Goal: Ask a question

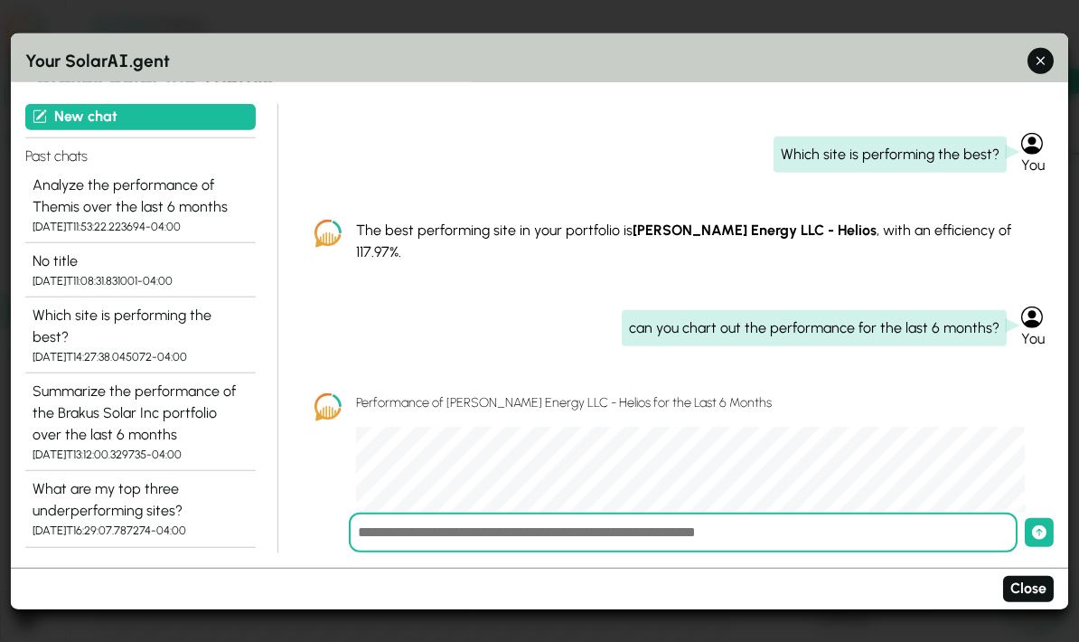
click at [841, 224] on div "The best performing site in your portfolio is [PERSON_NAME] Energy LLC - Helios…" at bounding box center [677, 241] width 754 height 72
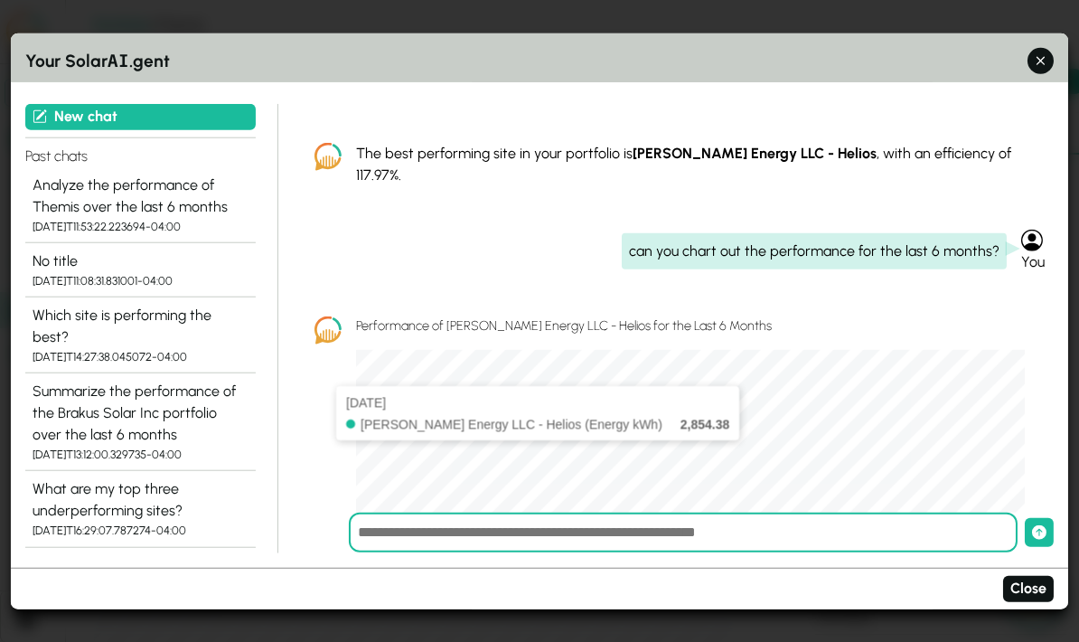
scroll to position [74, 0]
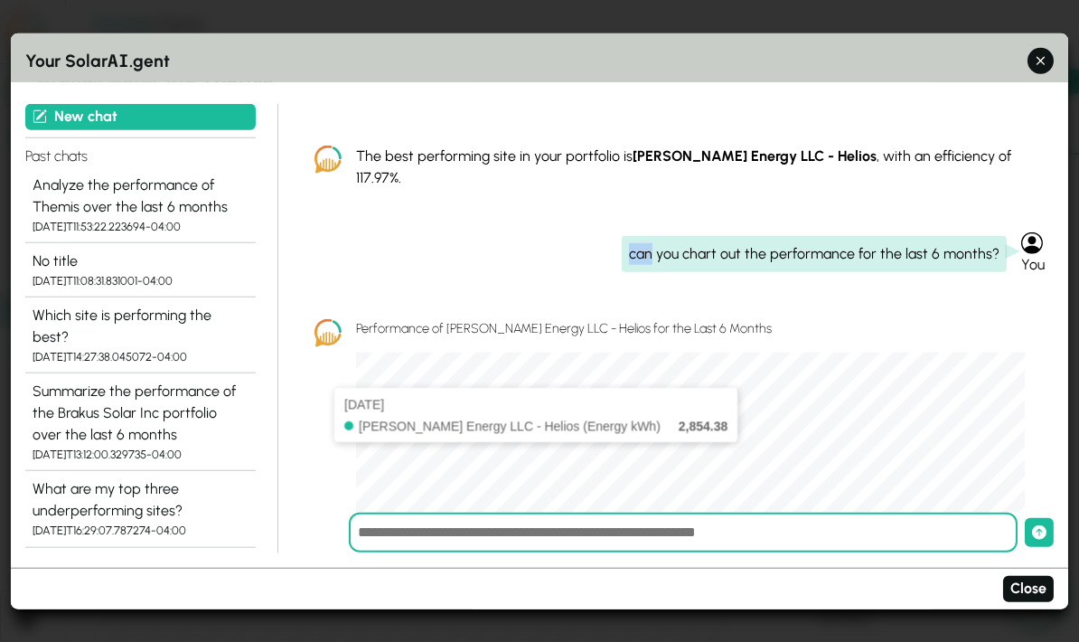
click at [472, 236] on div "Which site is performing the best? You The best performing site in your portfol…" at bounding box center [677, 308] width 754 height 409
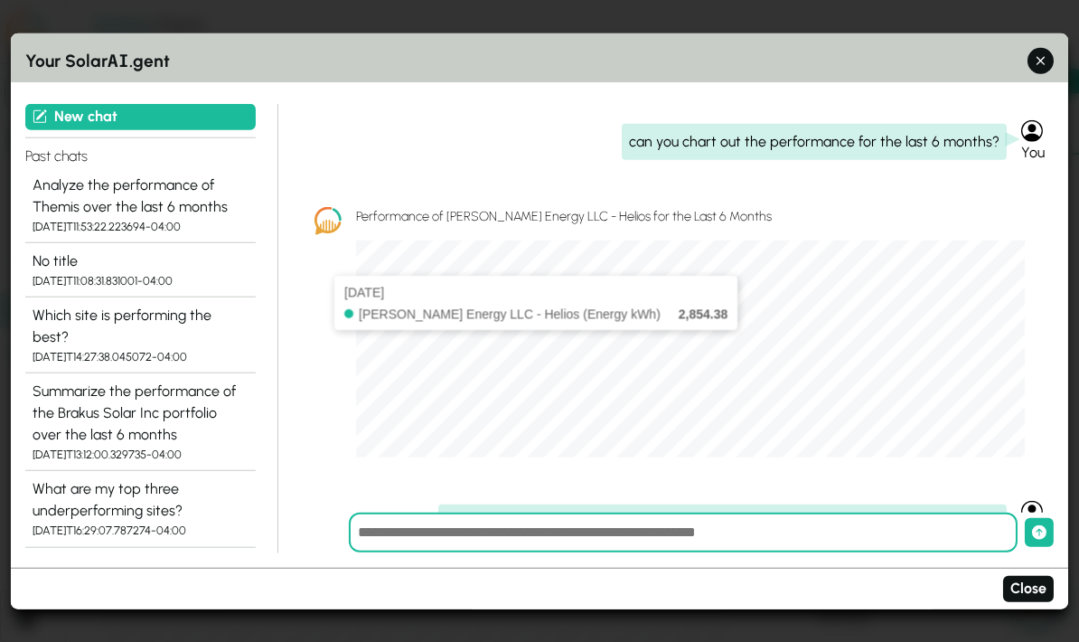
scroll to position [184, 0]
click at [351, 443] on div "Which site is performing the best? You The best performing site in your portfol…" at bounding box center [677, 308] width 754 height 409
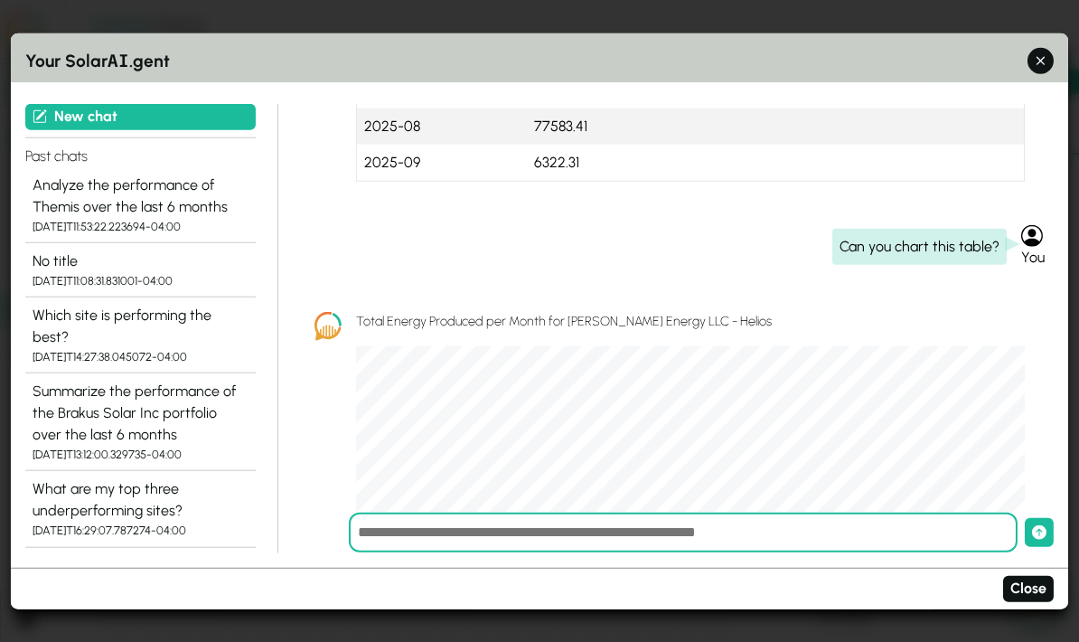
scroll to position [881, 0]
click at [193, 305] on div "Which site is performing the best?" at bounding box center [141, 326] width 216 height 43
click at [207, 381] on div "Summarize the performance of the Brakus Solar Inc portfolio over the last 6 mon…" at bounding box center [141, 413] width 216 height 65
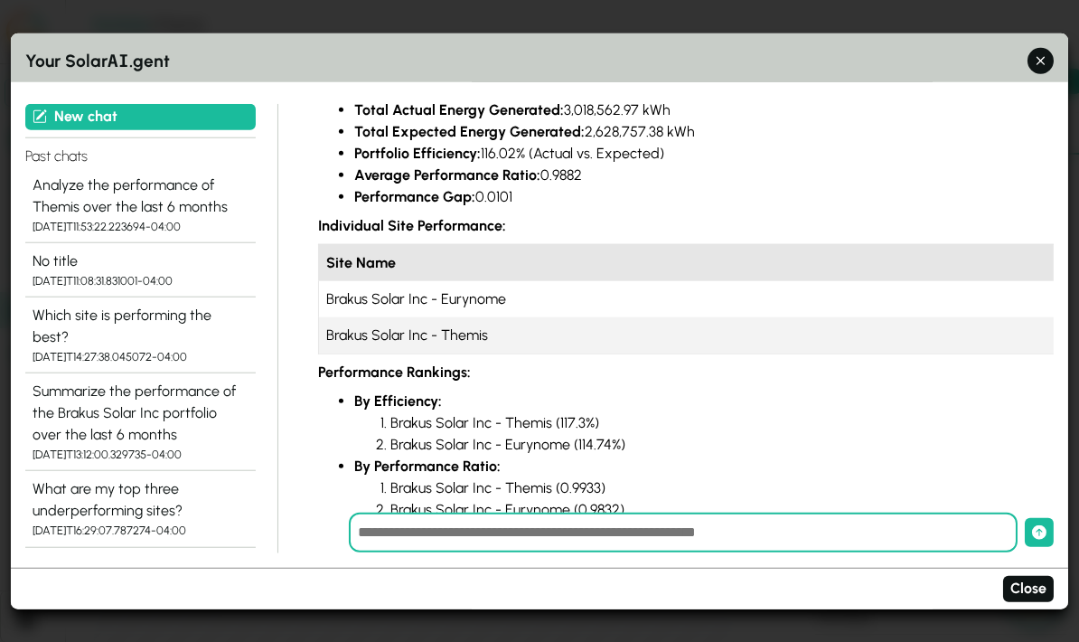
scroll to position [400, 38]
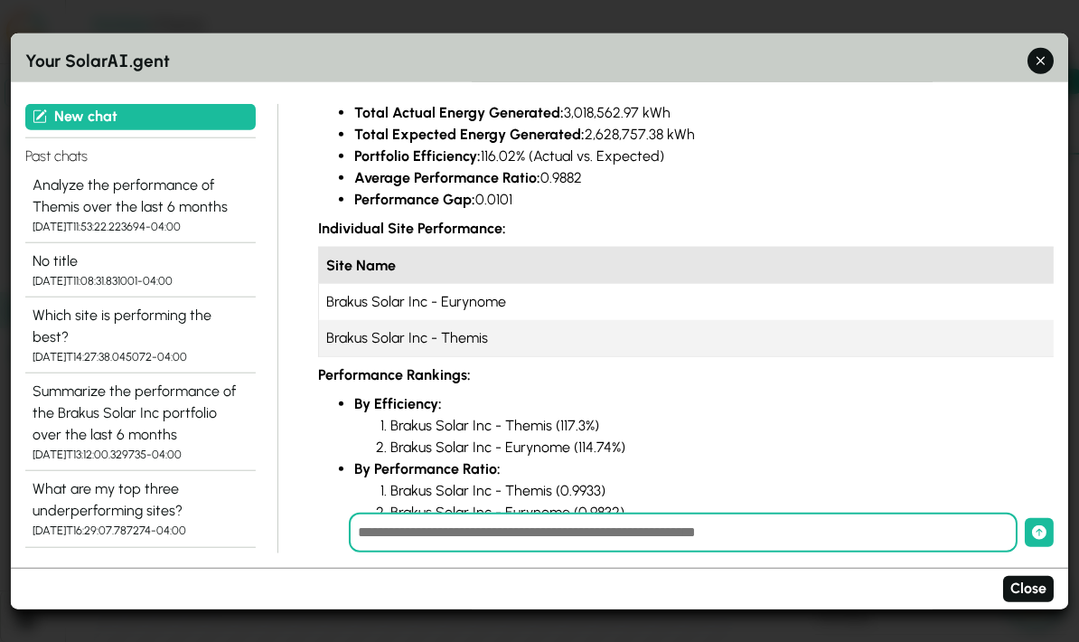
click at [1051, 48] on button "button" at bounding box center [1041, 61] width 26 height 26
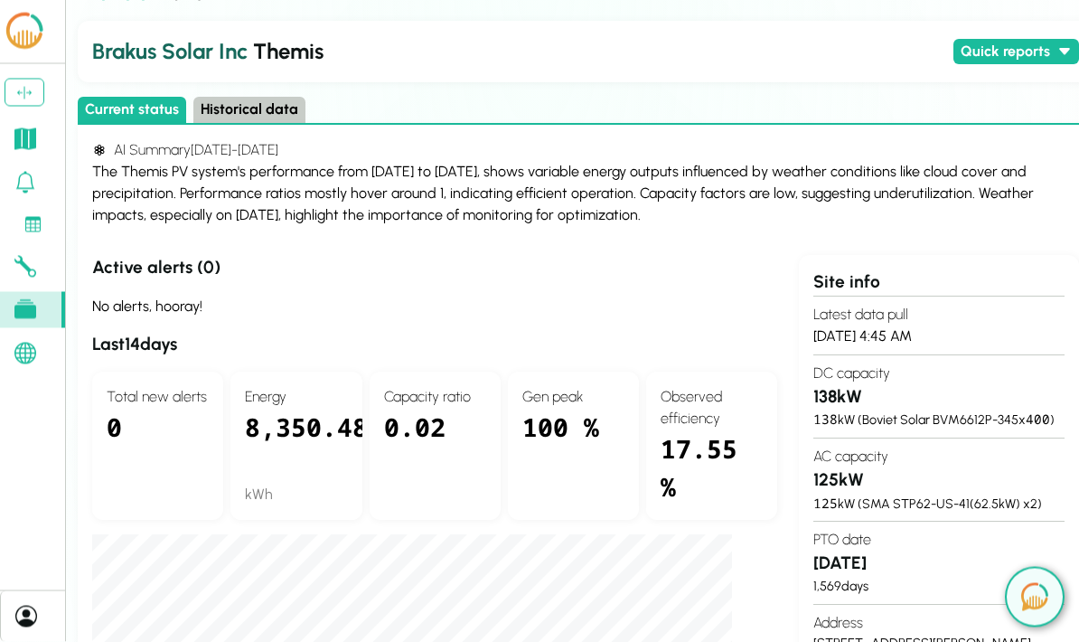
scroll to position [29, 0]
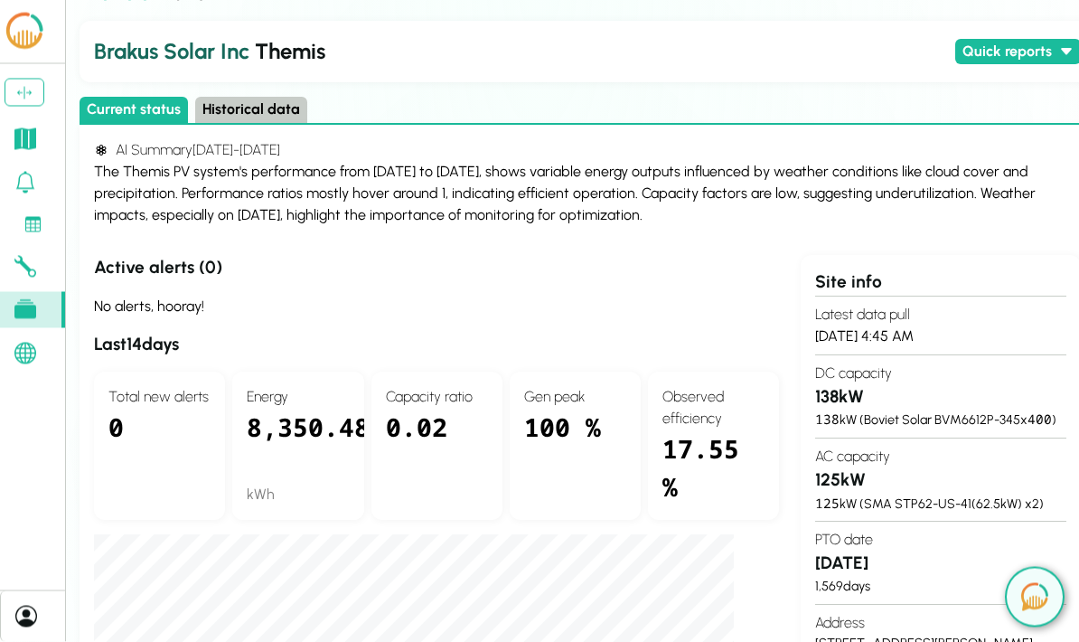
click at [14, 143] on icon at bounding box center [25, 139] width 22 height 22
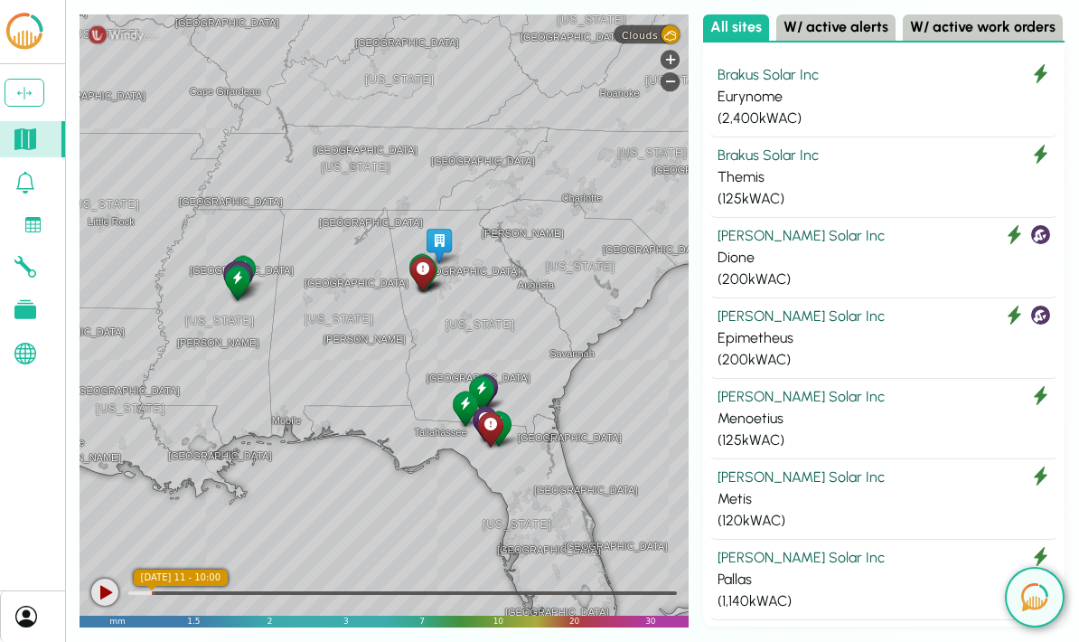
click at [835, 37] on button "W/ active alerts" at bounding box center [836, 27] width 119 height 26
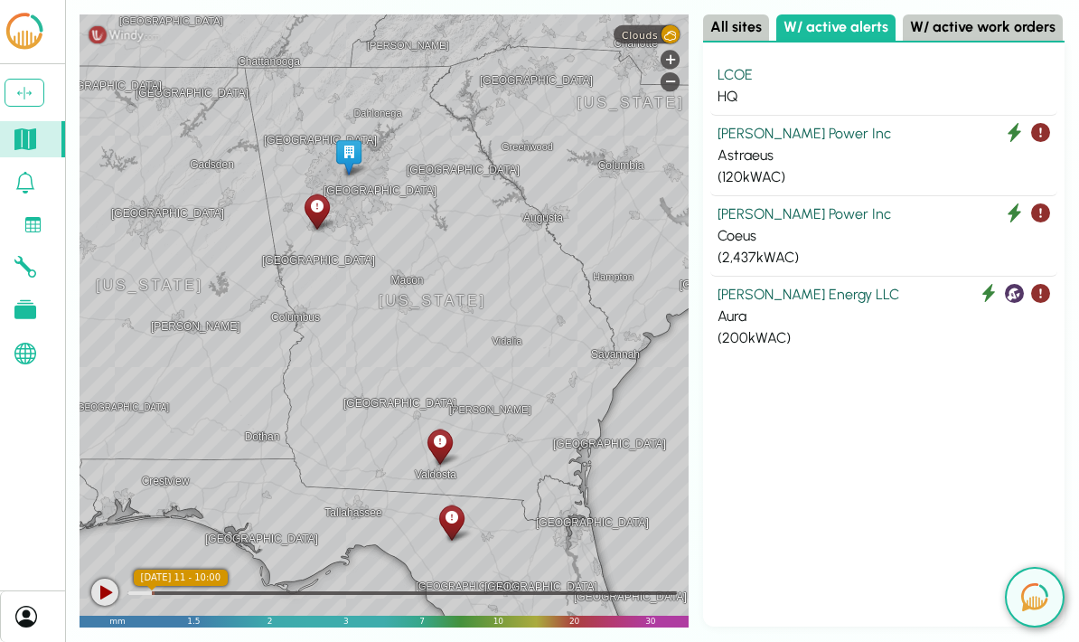
click at [859, 157] on div "Astraeus" at bounding box center [884, 156] width 333 height 22
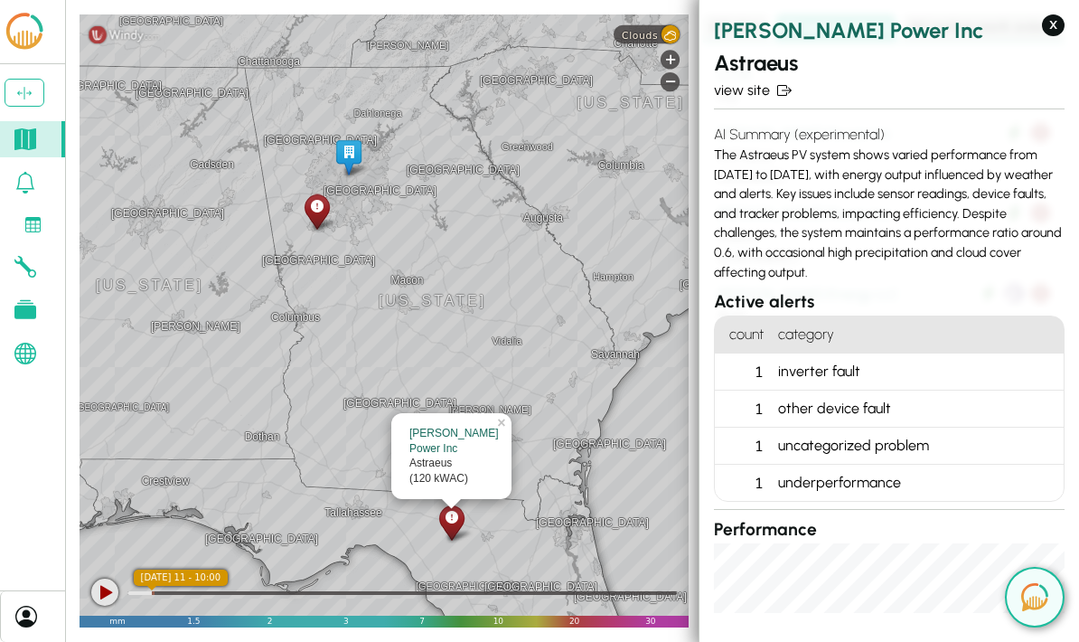
click at [738, 99] on link "view site" at bounding box center [889, 91] width 351 height 22
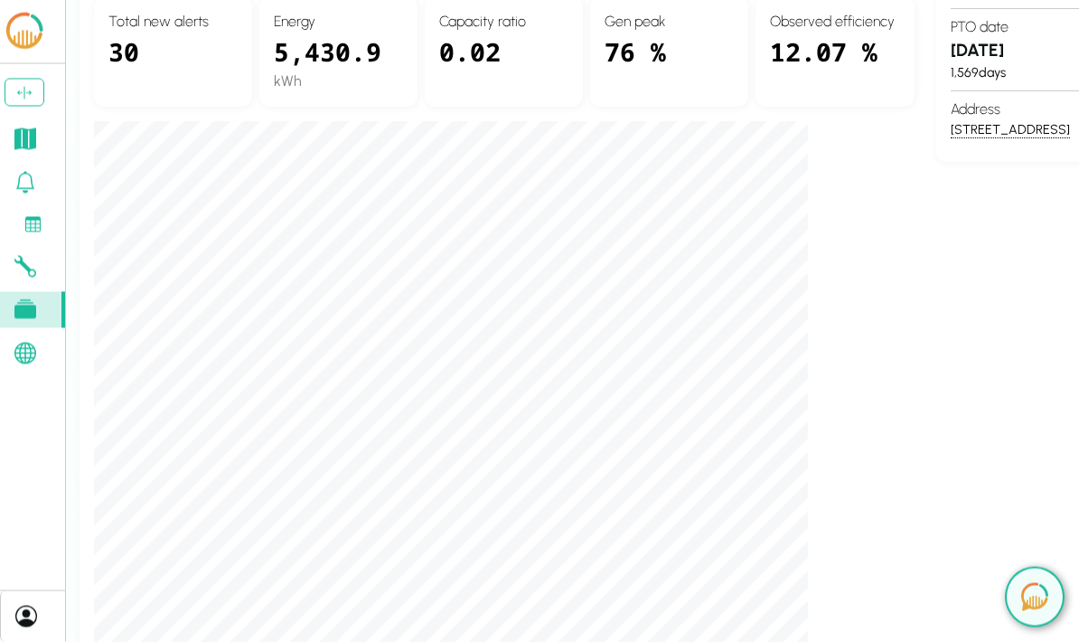
scroll to position [580, 0]
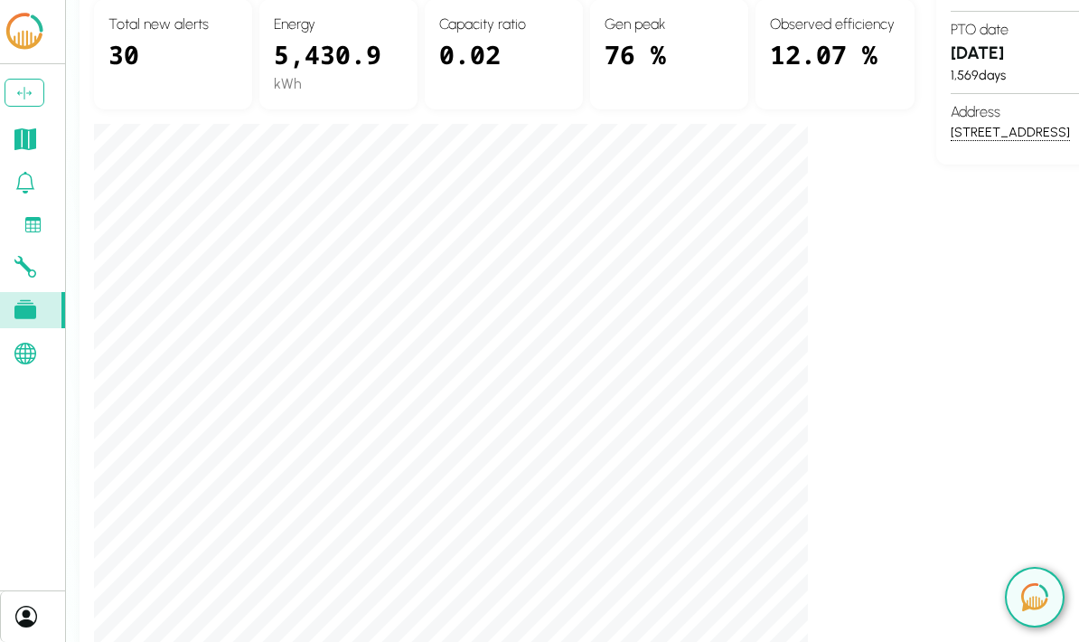
click at [1036, 611] on img at bounding box center [1035, 597] width 27 height 28
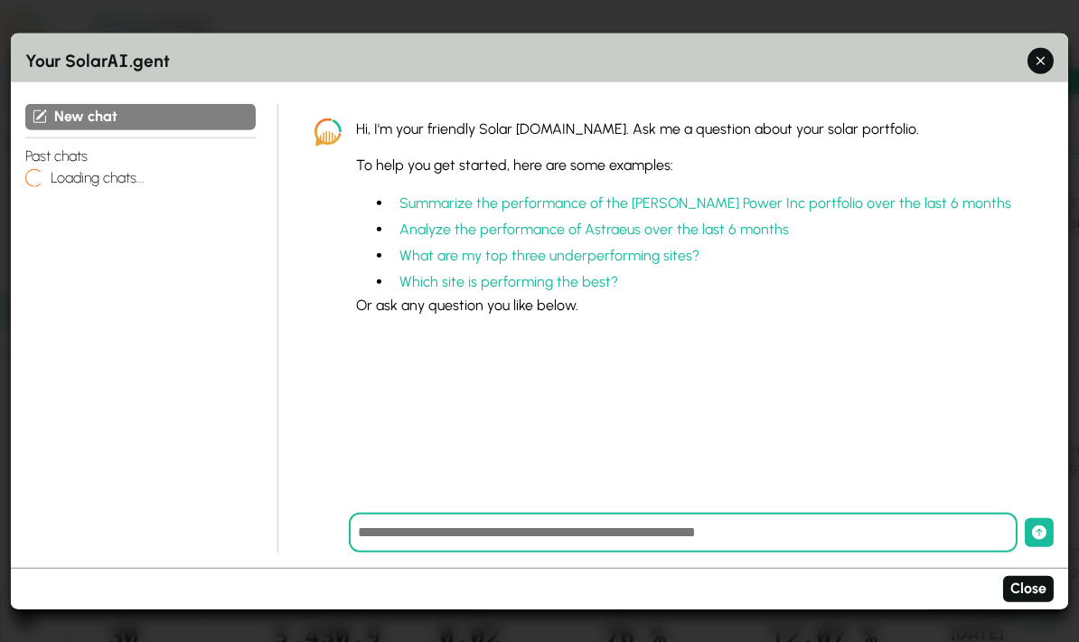
click at [118, 166] on h4 "Loading chats..." at bounding box center [93, 177] width 101 height 22
click at [101, 188] on div "New chat Past chats Loading chats..." at bounding box center [151, 328] width 253 height 449
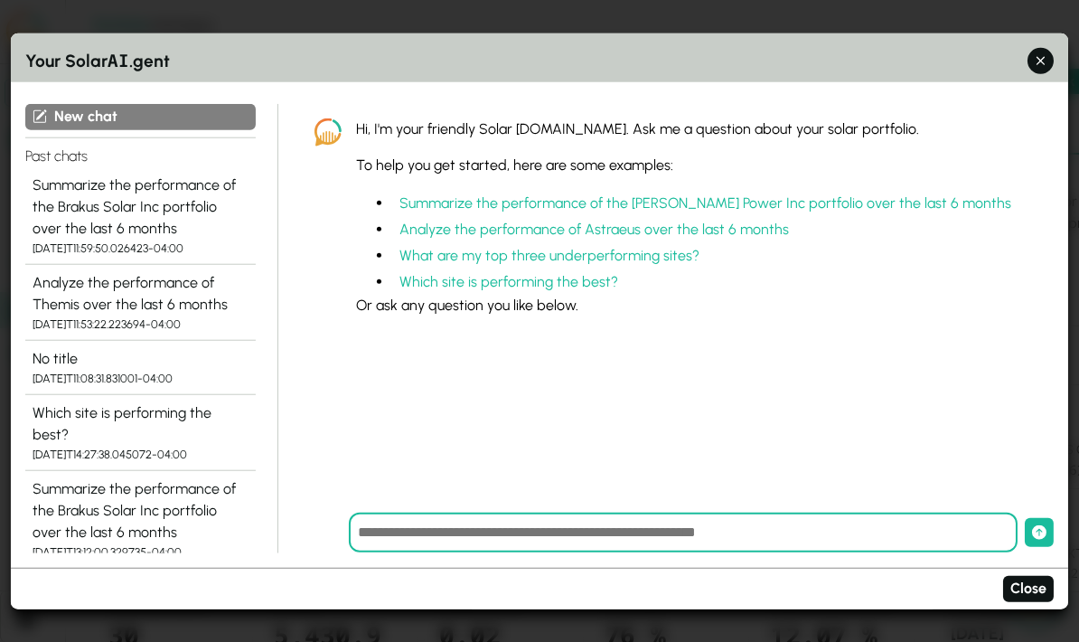
click at [743, 216] on button "Analyze the performance of Astraeus over the last 6 months" at bounding box center [594, 229] width 404 height 26
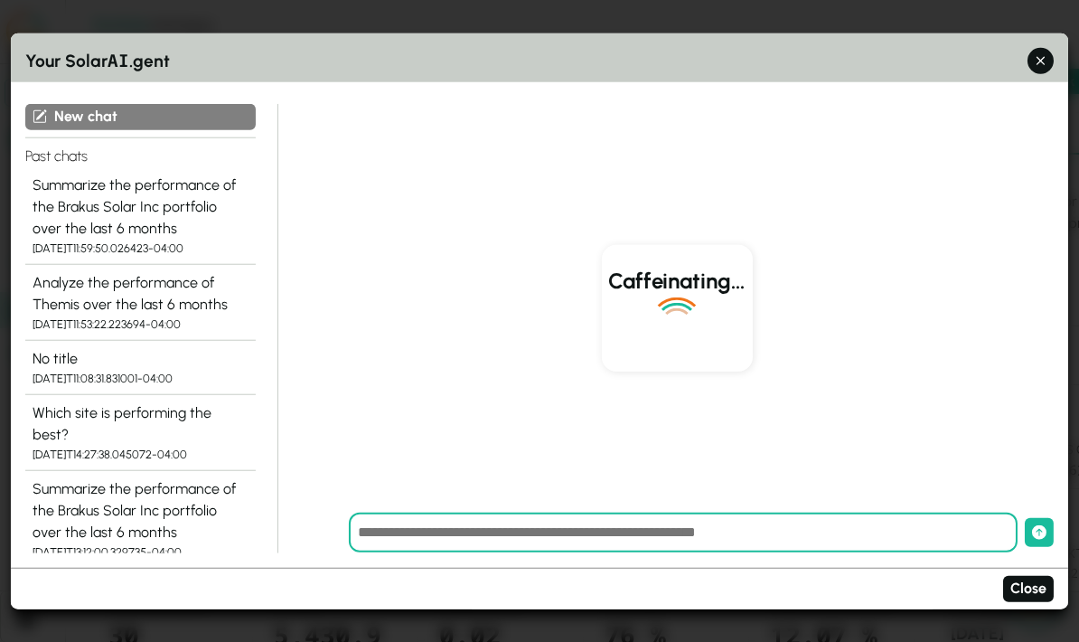
click at [123, 315] on div "[DATE]T11:53:22.223694-04:00" at bounding box center [141, 323] width 216 height 17
click at [121, 446] on div "[DATE]T14:27:38.045072-04:00" at bounding box center [141, 454] width 216 height 17
click at [175, 446] on div "[DATE]T14:27:38.045072-04:00" at bounding box center [141, 454] width 216 height 17
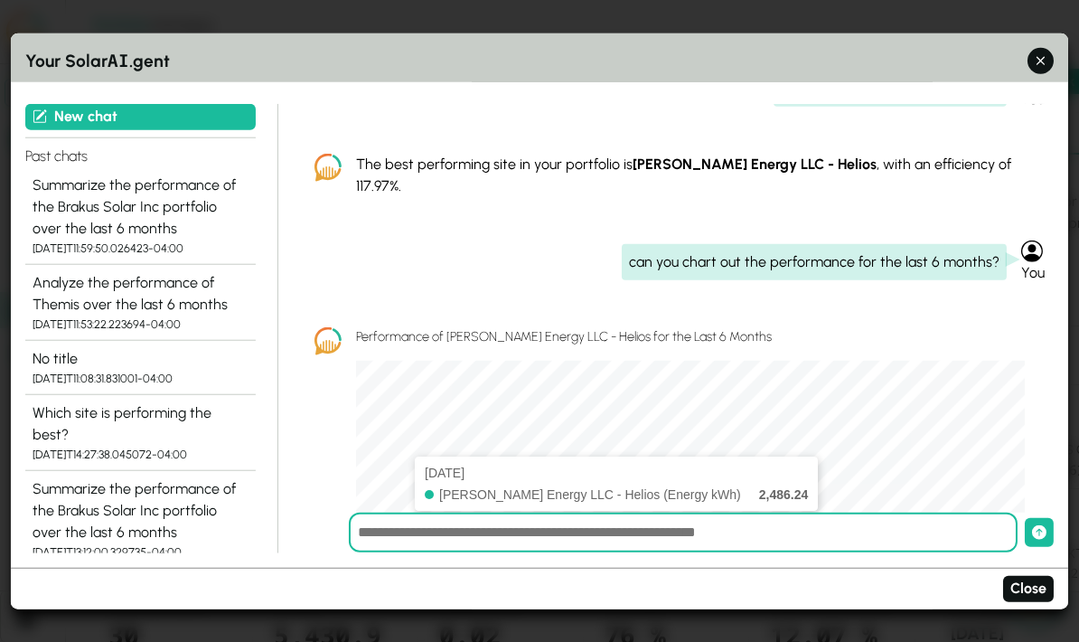
scroll to position [67, 0]
click at [564, 240] on div "can you chart out the performance for the last 6 months? You" at bounding box center [677, 261] width 754 height 43
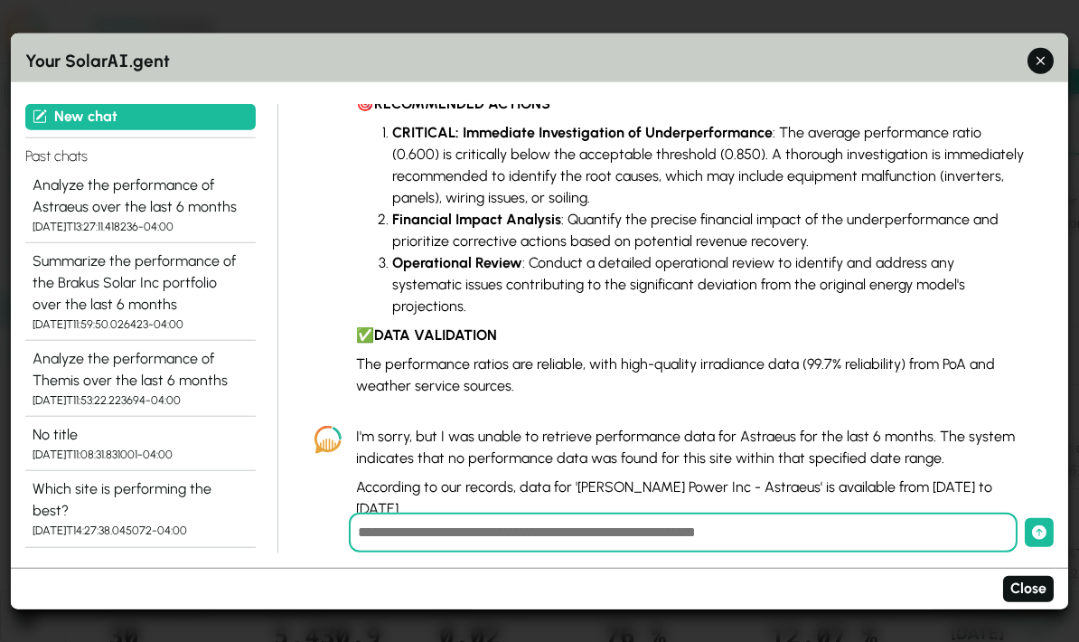
scroll to position [0, 0]
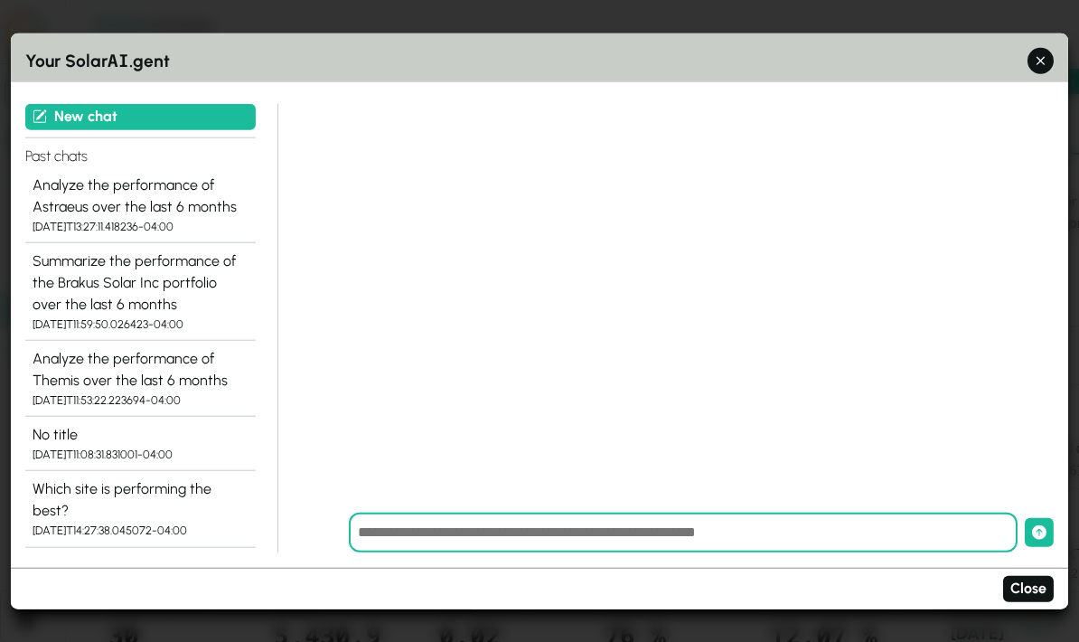
click at [142, 522] on div "[DATE]T14:27:38.045072-04:00" at bounding box center [141, 530] width 216 height 17
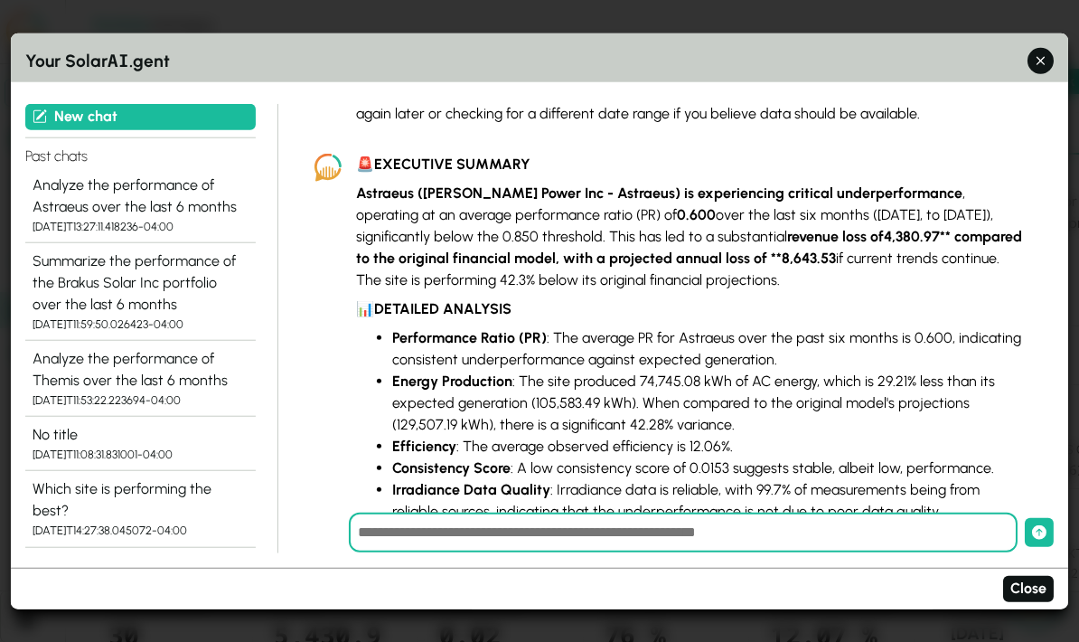
scroll to position [1664, 0]
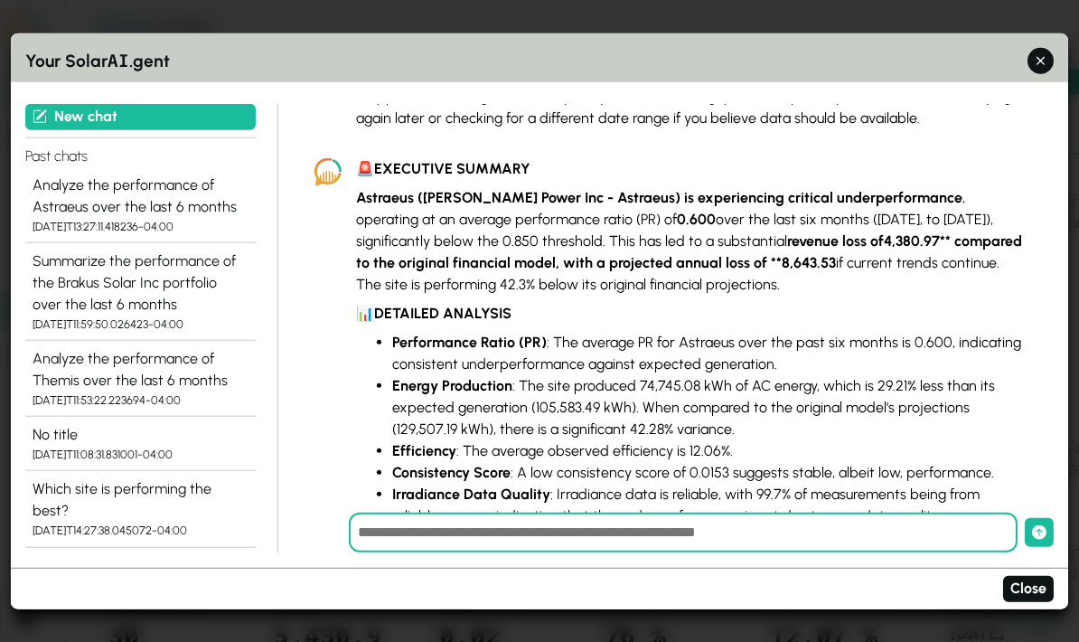
click at [112, 287] on div "Summarize the performance of the Brakus Solar Inc portfolio over the last 6 mon…" at bounding box center [141, 282] width 216 height 65
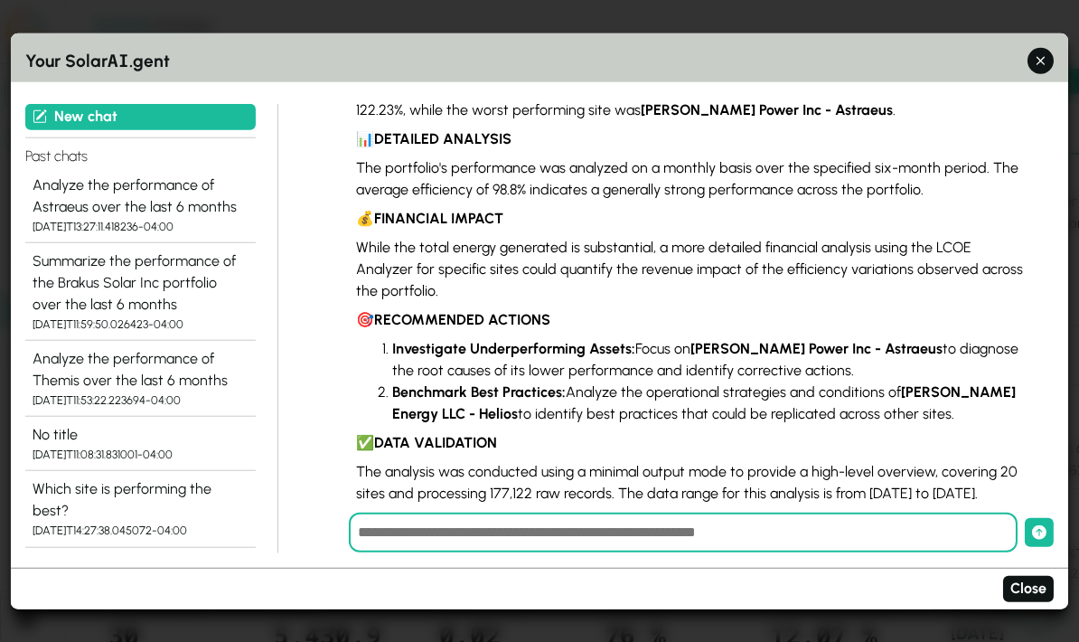
scroll to position [221, 0]
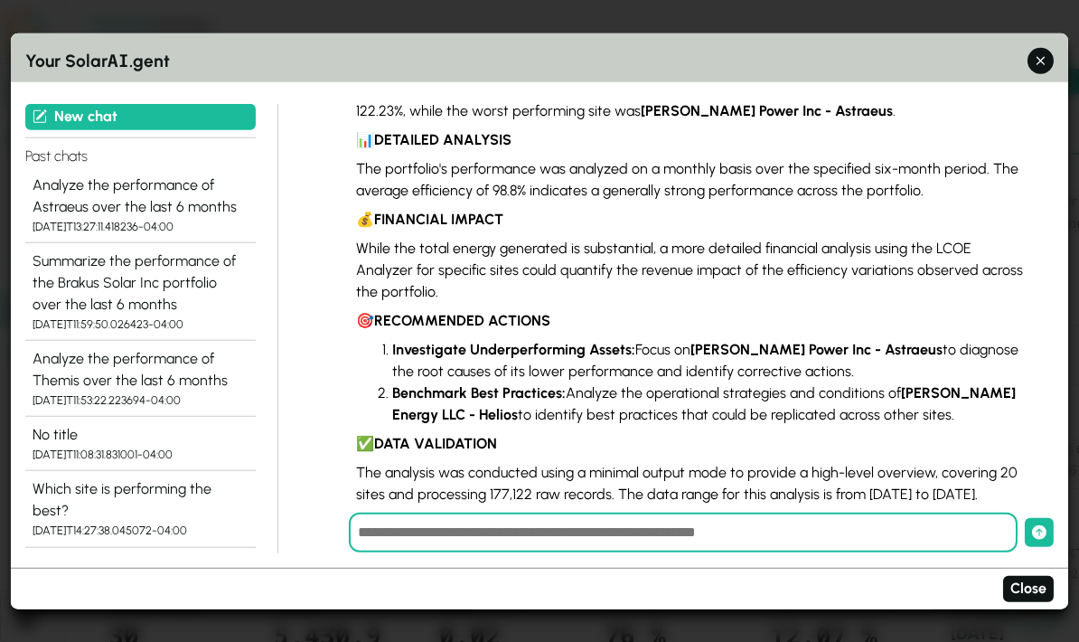
click at [60, 353] on div "Analyze the performance of Themis over the last 6 months" at bounding box center [141, 369] width 216 height 43
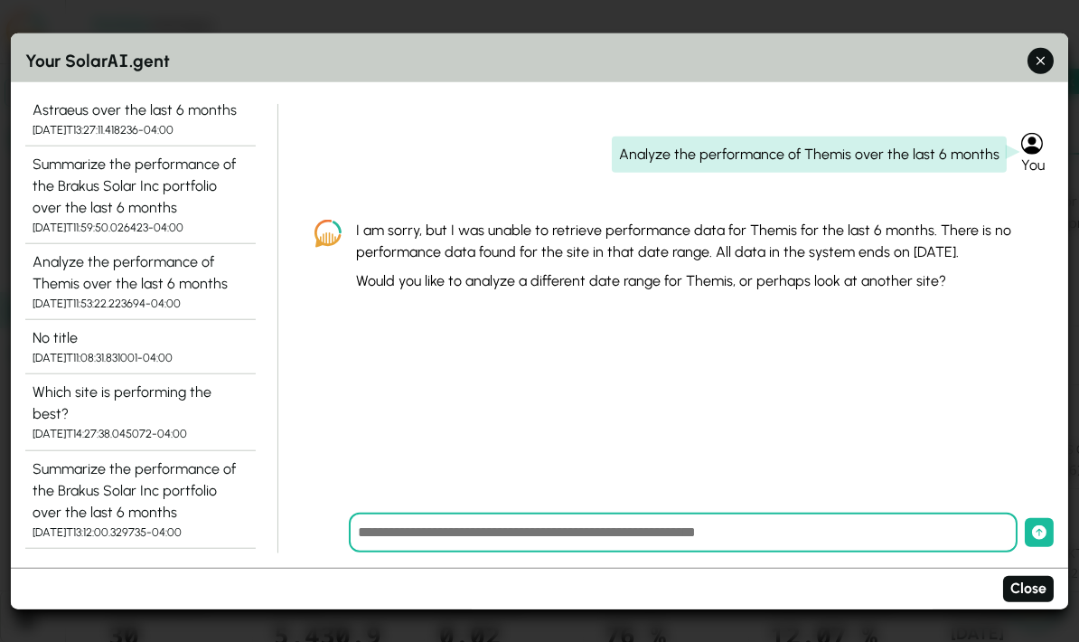
scroll to position [121, 0]
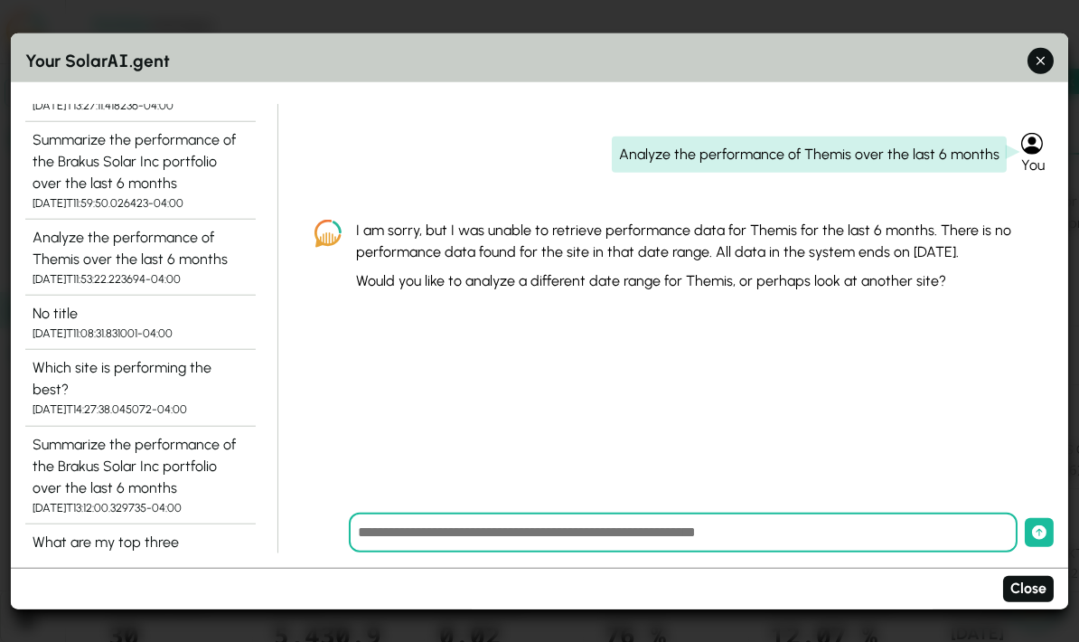
click at [60, 433] on div "Summarize the performance of the Brakus Solar Inc portfolio over the last 6 mon…" at bounding box center [141, 465] width 216 height 65
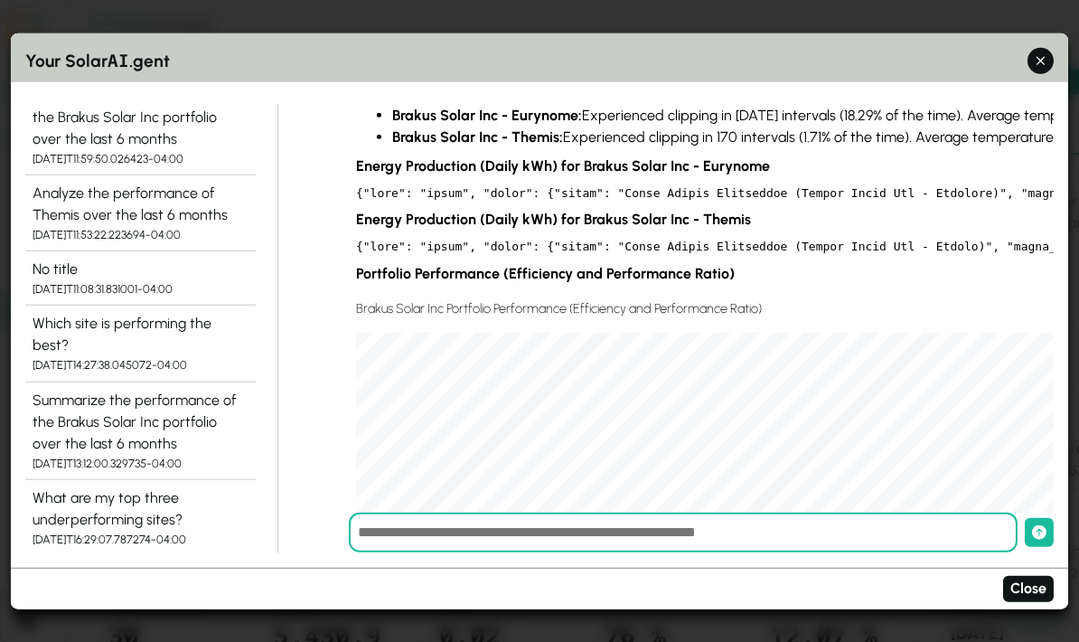
scroll to position [169, 0]
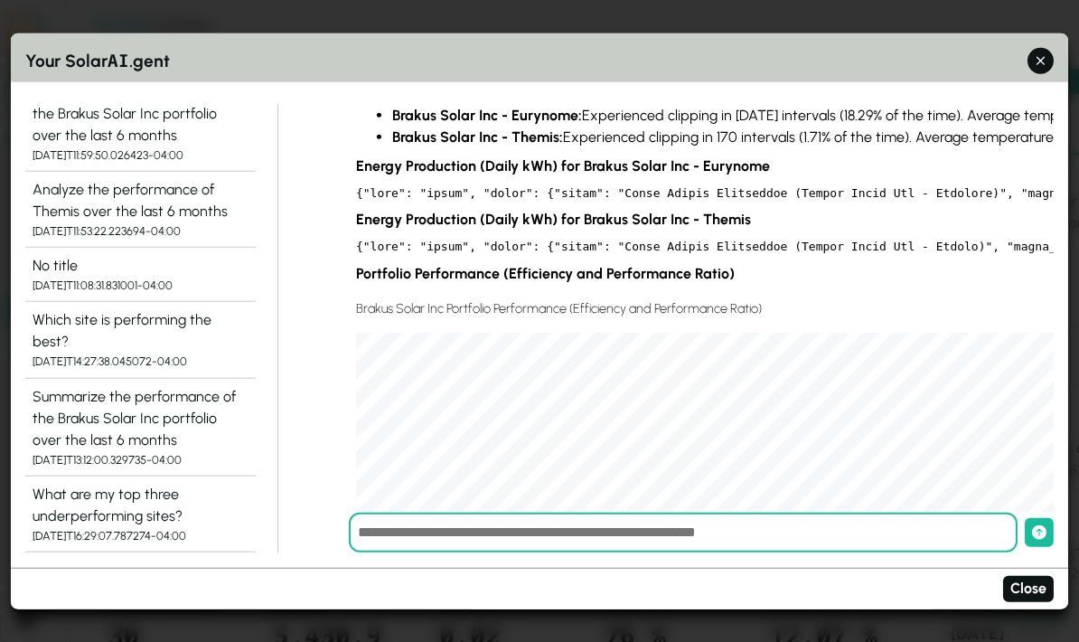
click at [71, 483] on div "What are my top three underperforming sites?" at bounding box center [141, 504] width 216 height 43
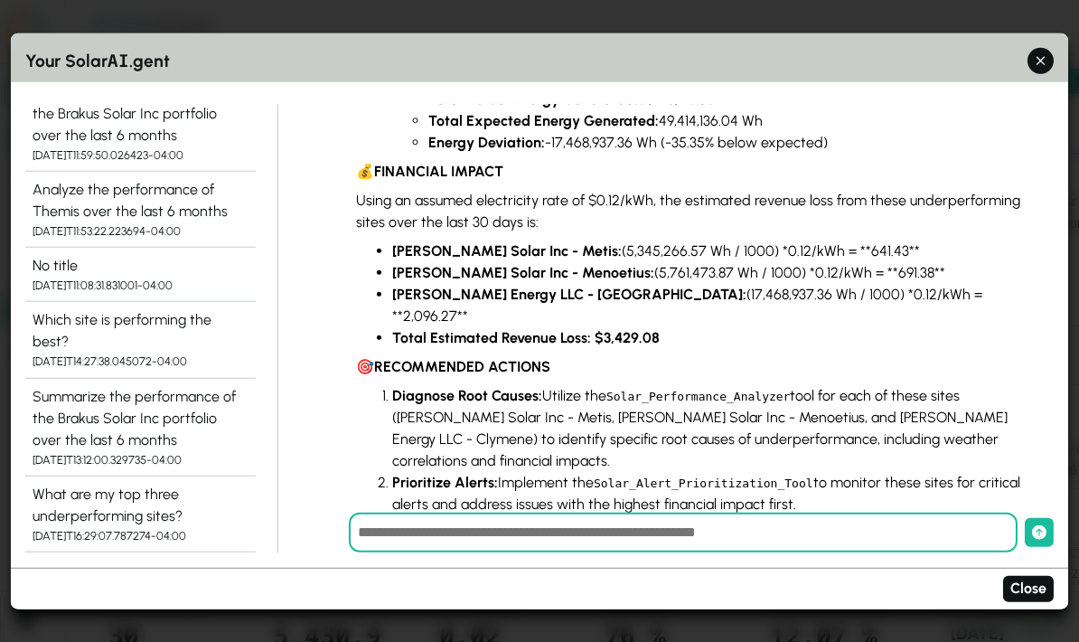
scroll to position [592, 0]
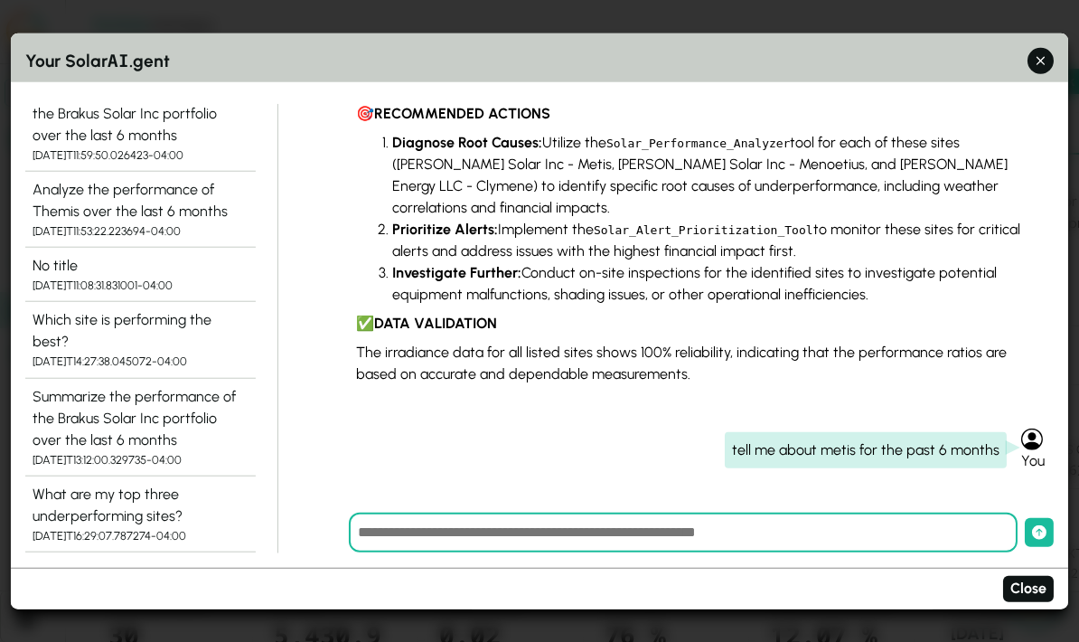
click at [699, 342] on p "The irradiance data for all listed sites shows 100% reliability, indicating tha…" at bounding box center [690, 363] width 669 height 43
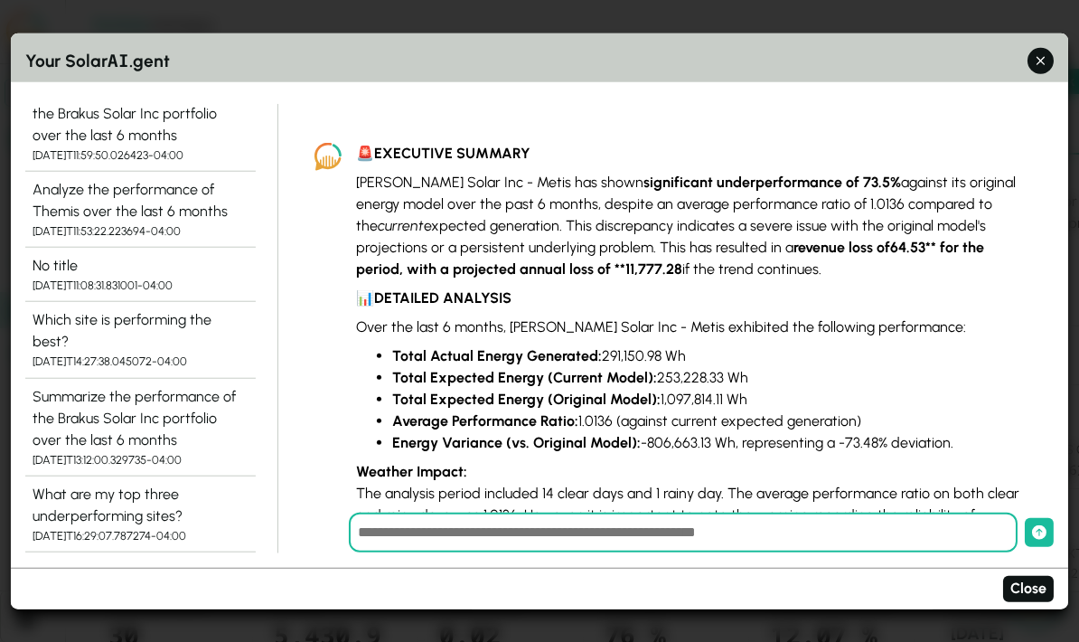
scroll to position [1219, 0]
click at [61, 353] on div "[DATE]T14:27:38.045072-04:00" at bounding box center [141, 361] width 216 height 17
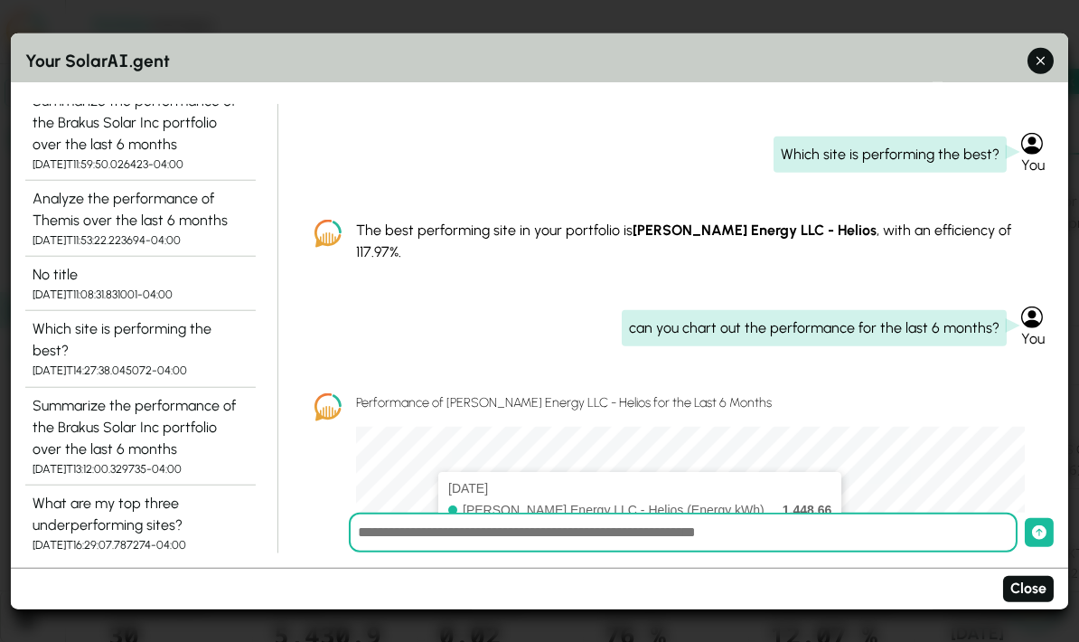
scroll to position [0, 0]
click at [801, 250] on div "Which site is performing the best? You The best performing site in your portfol…" at bounding box center [677, 308] width 754 height 409
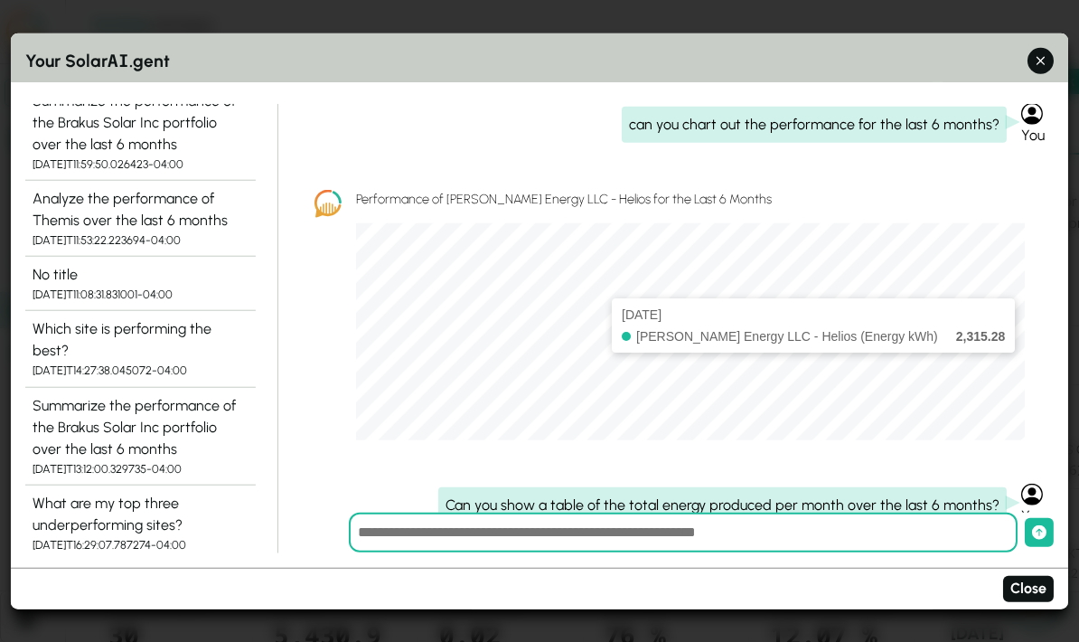
scroll to position [208, 0]
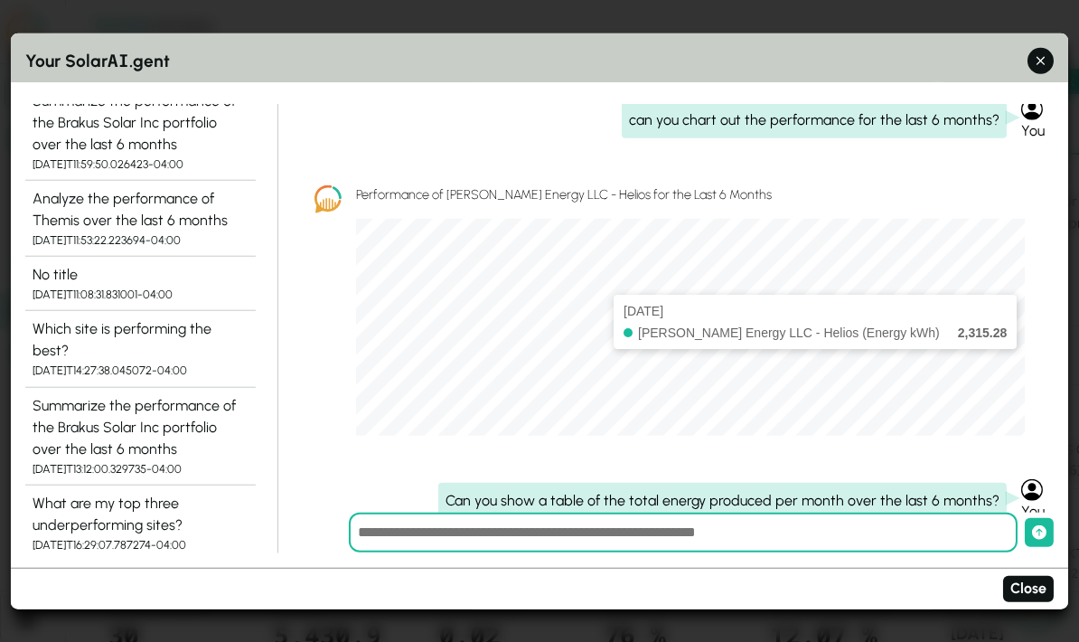
click at [419, 419] on div "Which site is performing the best? You The best performing site in your portfol…" at bounding box center [677, 308] width 754 height 409
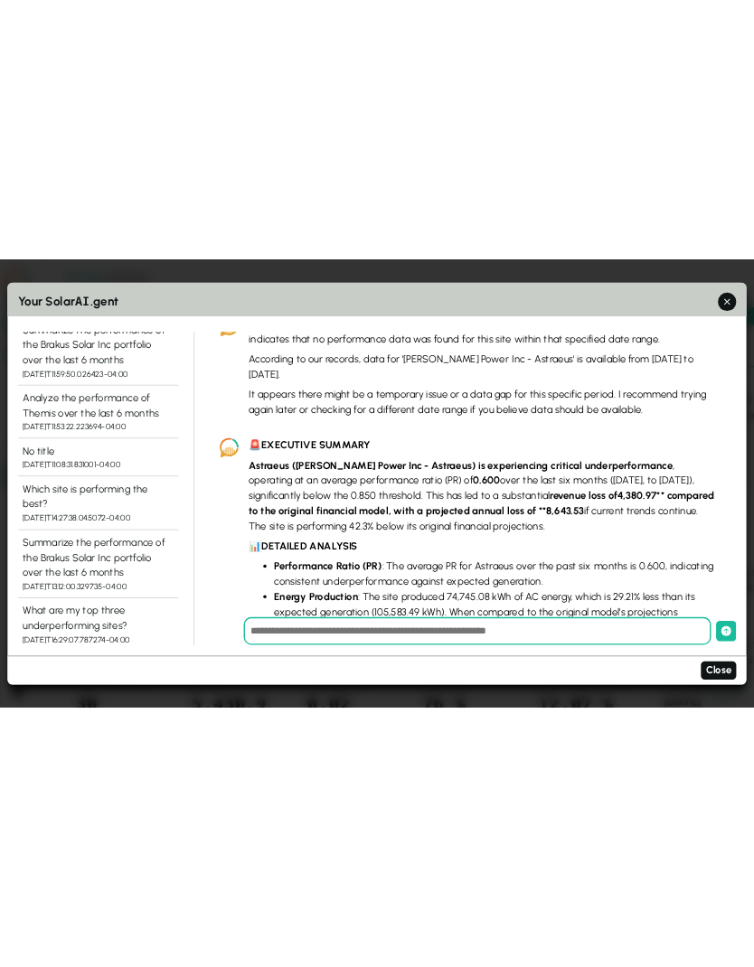
scroll to position [1537, 0]
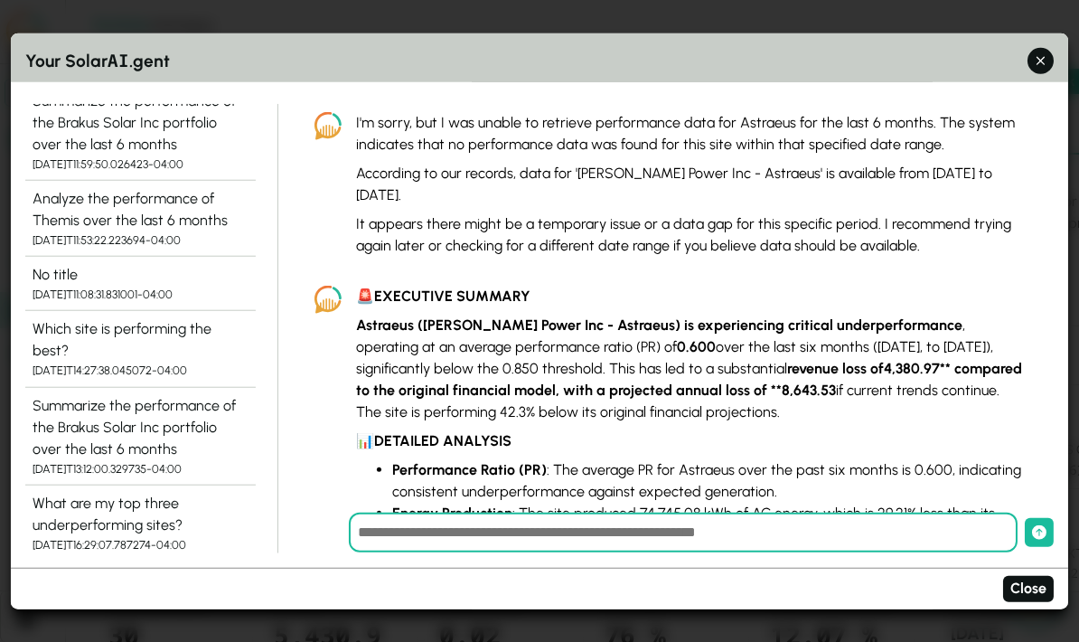
click at [1040, 52] on icon "button" at bounding box center [1040, 61] width 19 height 19
